Goal: Transaction & Acquisition: Purchase product/service

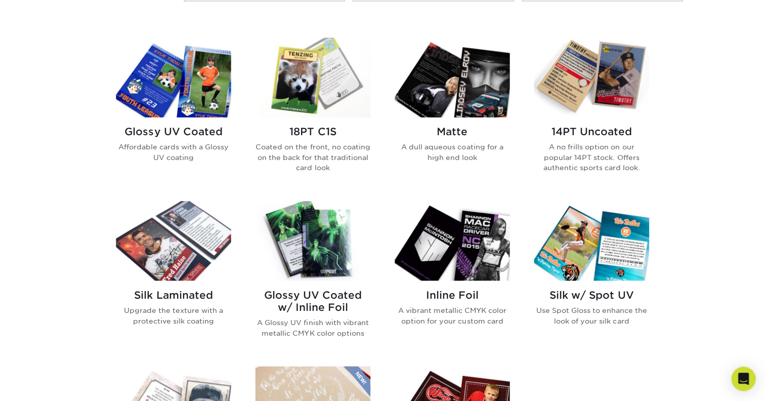
scroll to position [474, 0]
click at [164, 70] on img at bounding box center [173, 77] width 115 height 79
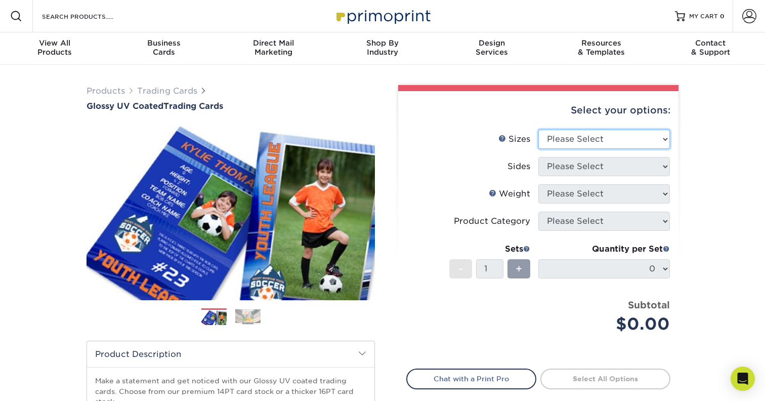
click at [585, 136] on select "Please Select 2.5" x 3.5"" at bounding box center [605, 139] width 132 height 19
select select "2.50x3.50"
click at [579, 167] on select "Please Select" at bounding box center [605, 166] width 132 height 19
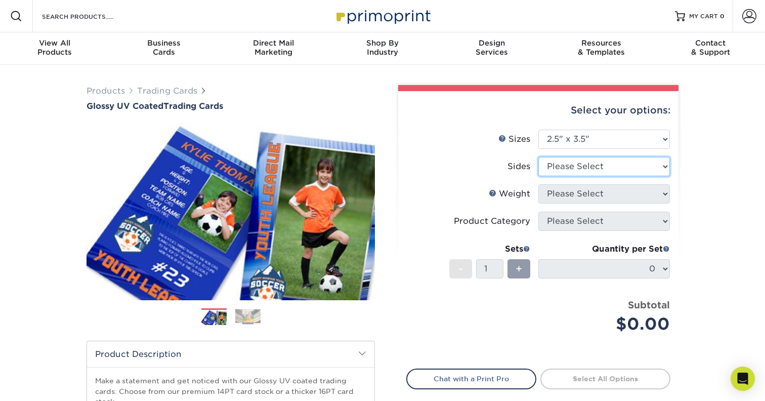
select select "13abbda7-1d64-4f25-8bb2-c179b224825d"
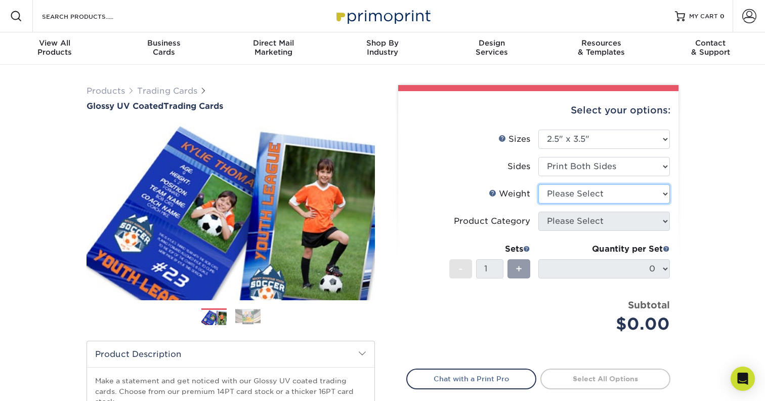
click at [593, 194] on select "Please Select 16PT 14PT 18PT C1S" at bounding box center [605, 193] width 132 height 19
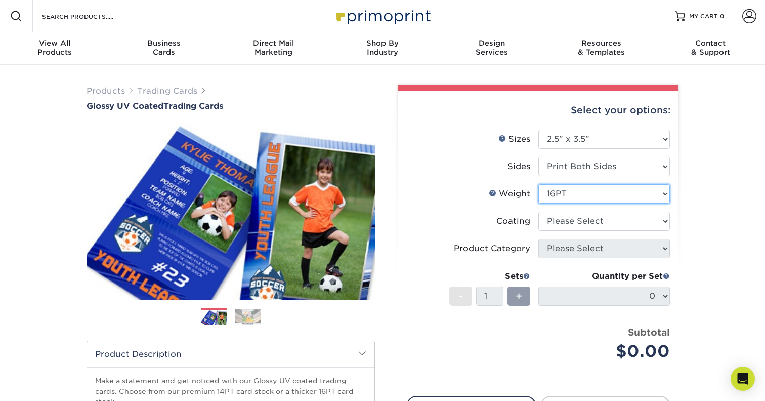
click at [574, 193] on select "Please Select 16PT 14PT 18PT C1S" at bounding box center [605, 193] width 132 height 19
select select "14PT"
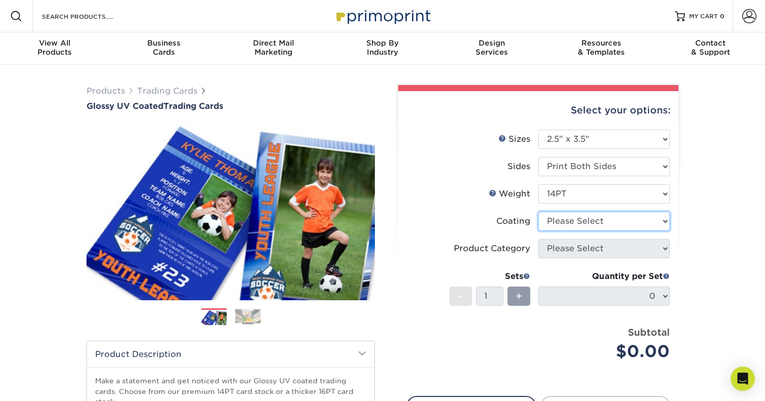
click at [578, 220] on select at bounding box center [605, 221] width 132 height 19
select select "1e8116af-acfc-44b1-83dc-8181aa338834"
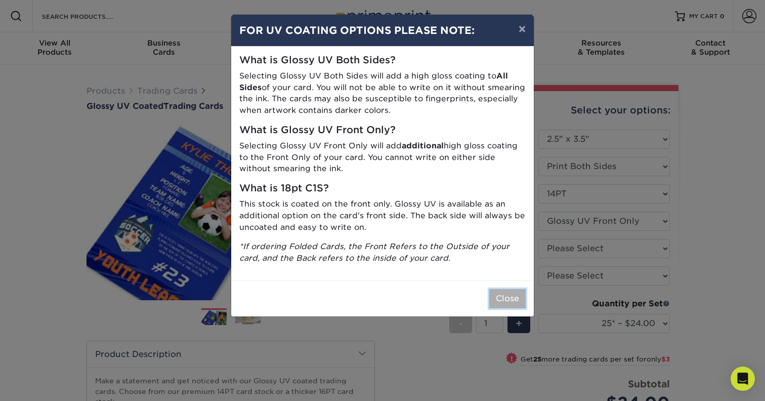
click at [505, 293] on button "Close" at bounding box center [508, 298] width 36 height 19
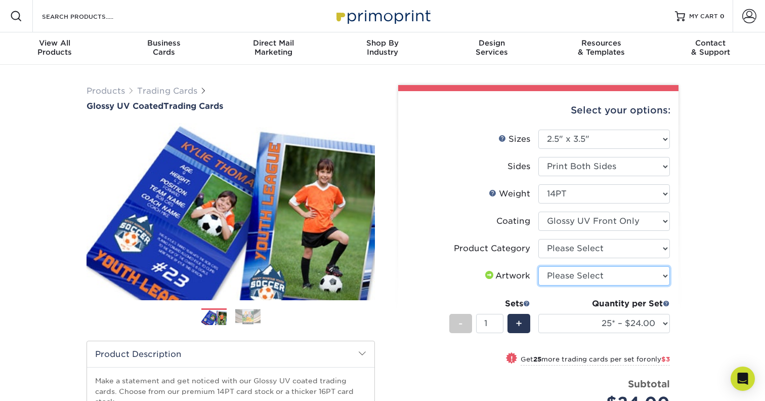
click at [566, 268] on select "Please Select I will upload files I need a design - $100" at bounding box center [605, 275] width 132 height 19
select select "upload"
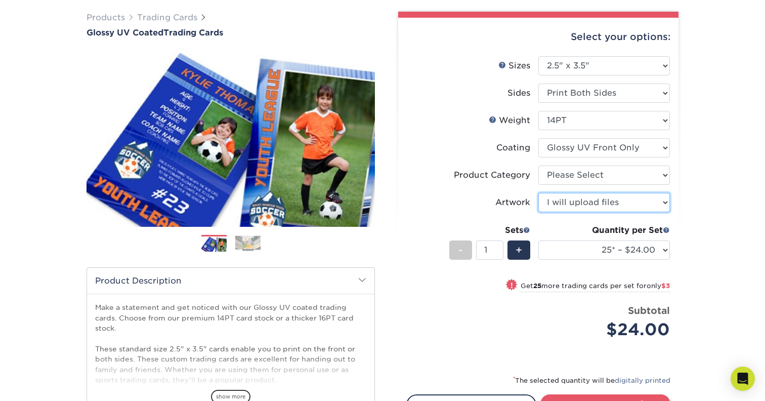
scroll to position [74, 0]
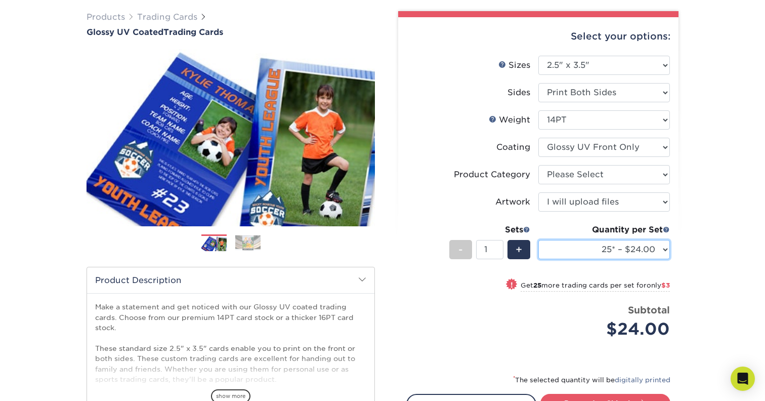
click at [580, 247] on select "25* – $24.00 50* – $27.00 75* – $34.00 100* – $37.00 250* – $48.00 500 – $59.00…" at bounding box center [605, 249] width 132 height 19
click at [586, 248] on select "25* – $24.00 50* – $27.00 75* – $34.00 100* – $37.00 250* – $48.00 500 – $59.00…" at bounding box center [605, 249] width 132 height 19
select select "75* – $34.00"
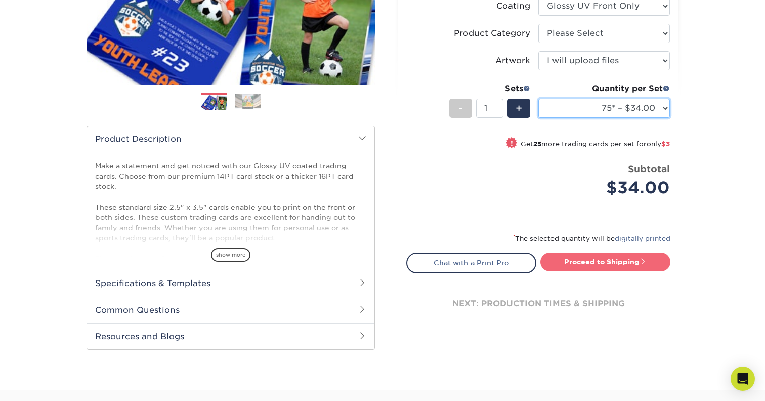
scroll to position [320, 0]
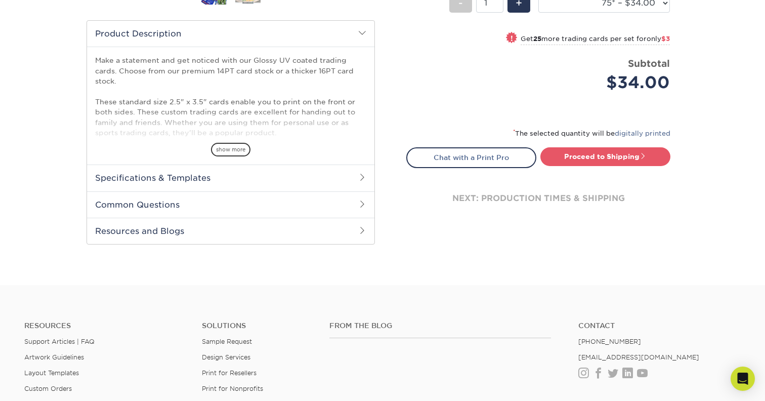
click at [337, 200] on h2 "Common Questions" at bounding box center [231, 204] width 288 height 26
